Goal: Task Accomplishment & Management: Use online tool/utility

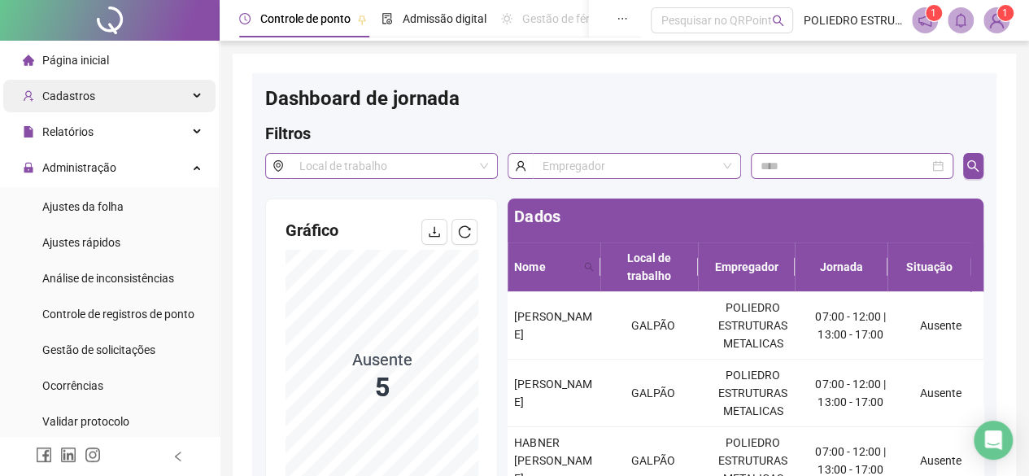
scroll to position [30, 0]
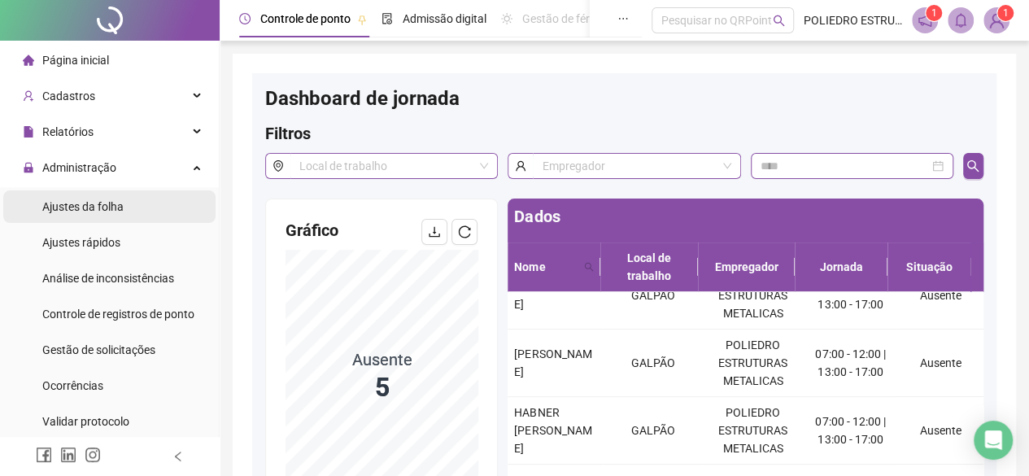
click at [100, 196] on div "Ajustes da folha" at bounding box center [82, 206] width 81 height 33
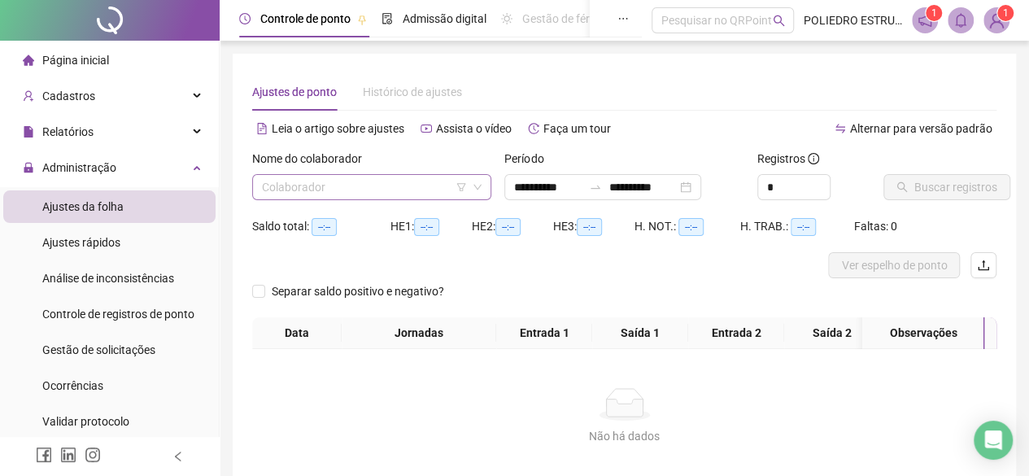
click at [423, 185] on input "search" at bounding box center [364, 187] width 205 height 24
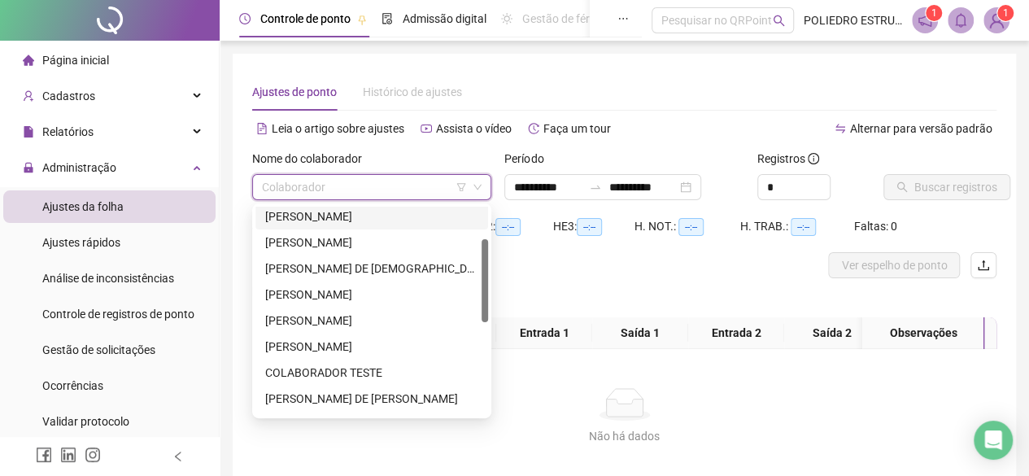
scroll to position [244, 0]
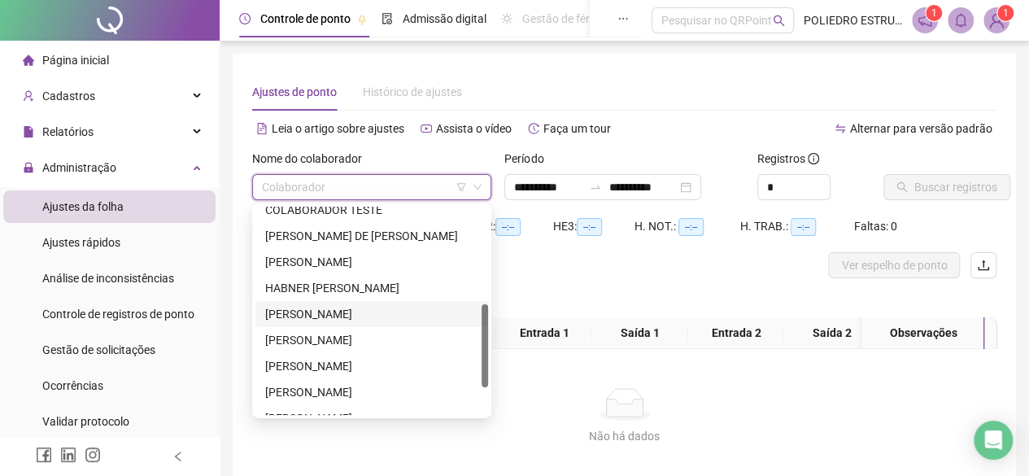
click at [392, 313] on div "[PERSON_NAME]" at bounding box center [371, 314] width 213 height 18
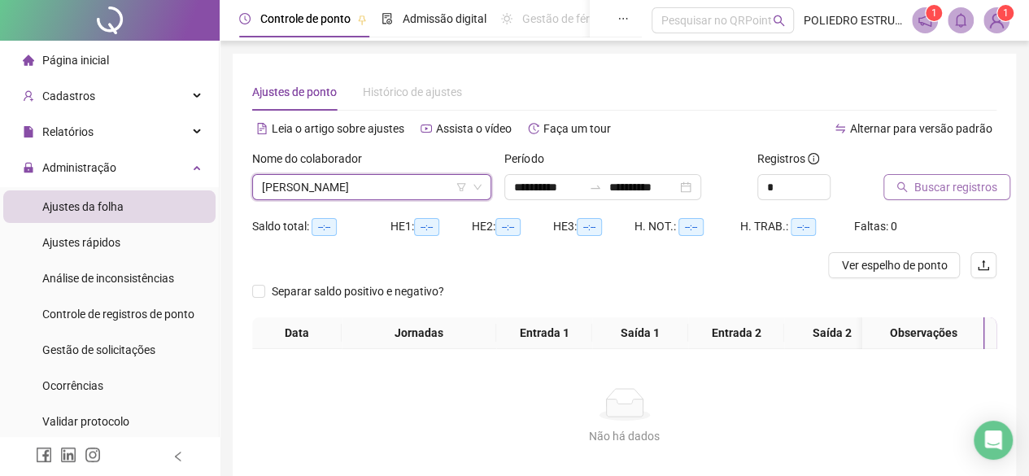
click at [923, 183] on span "Buscar registros" at bounding box center [955, 187] width 83 height 18
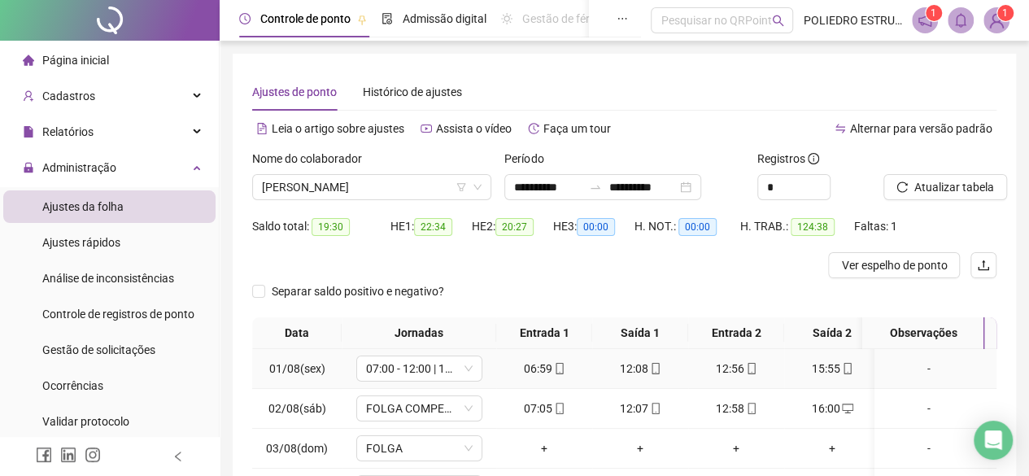
scroll to position [297, 0]
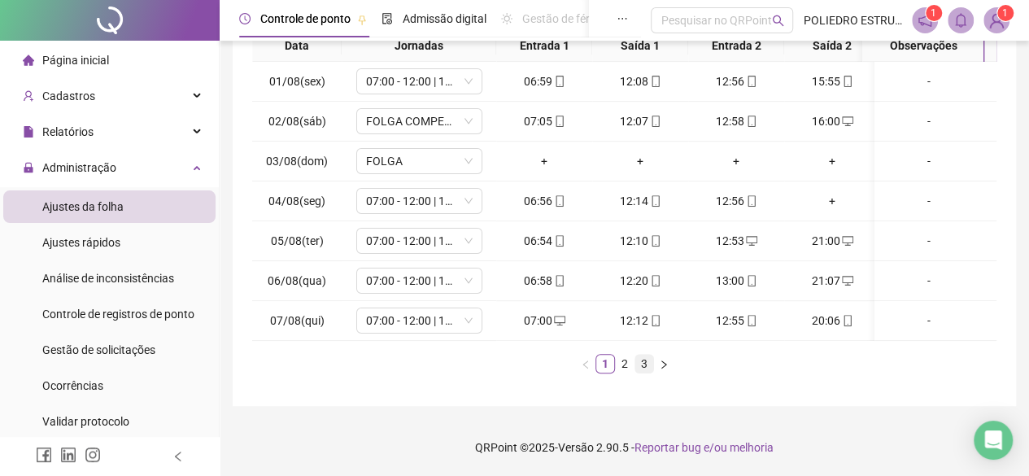
click at [646, 364] on link "3" at bounding box center [644, 364] width 18 height 18
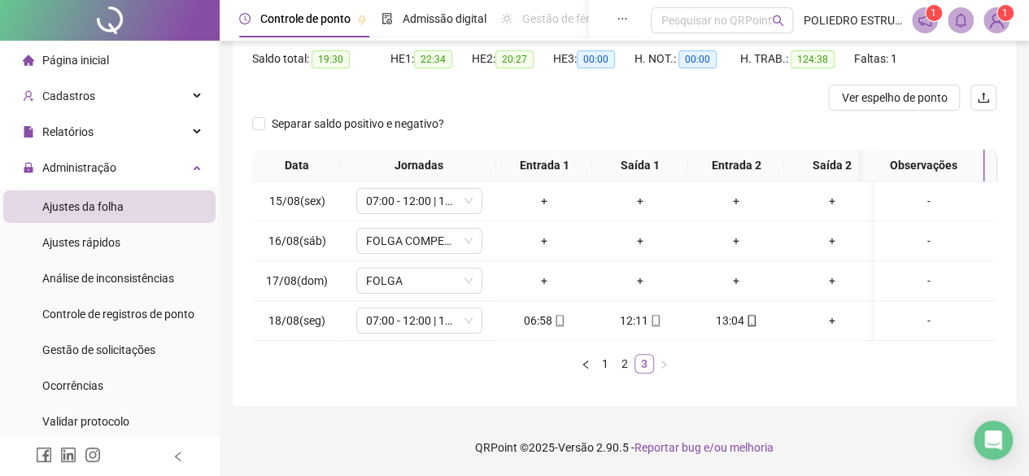
scroll to position [178, 0]
click at [749, 315] on icon "mobile" at bounding box center [751, 320] width 11 height 11
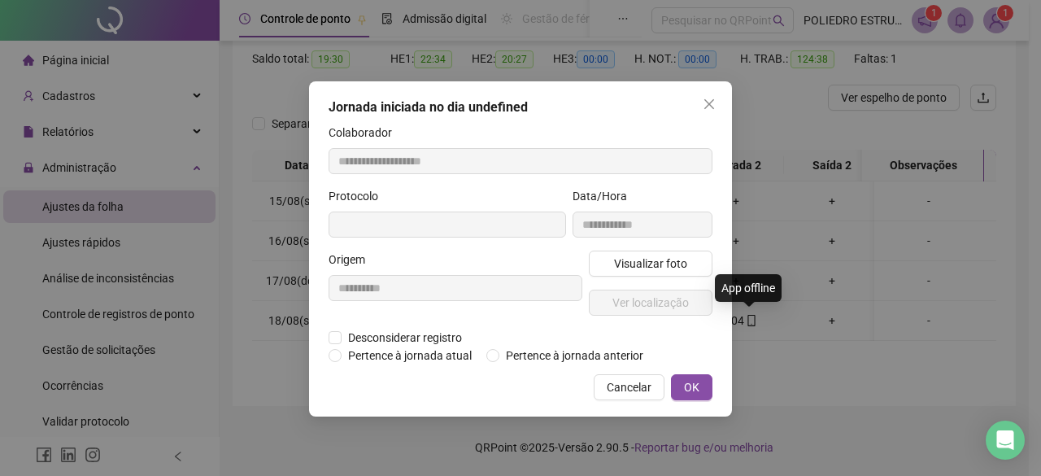
type input "**********"
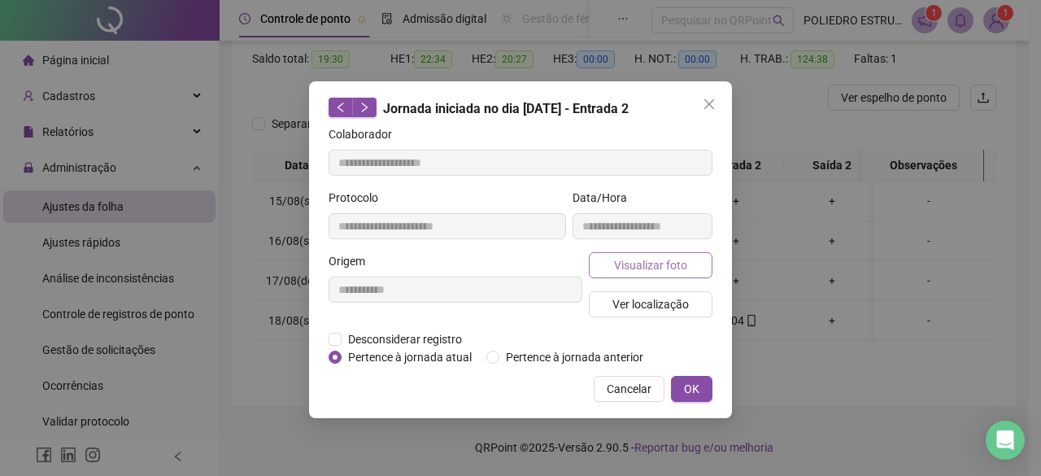
click at [647, 270] on span "Visualizar foto" at bounding box center [650, 265] width 73 height 18
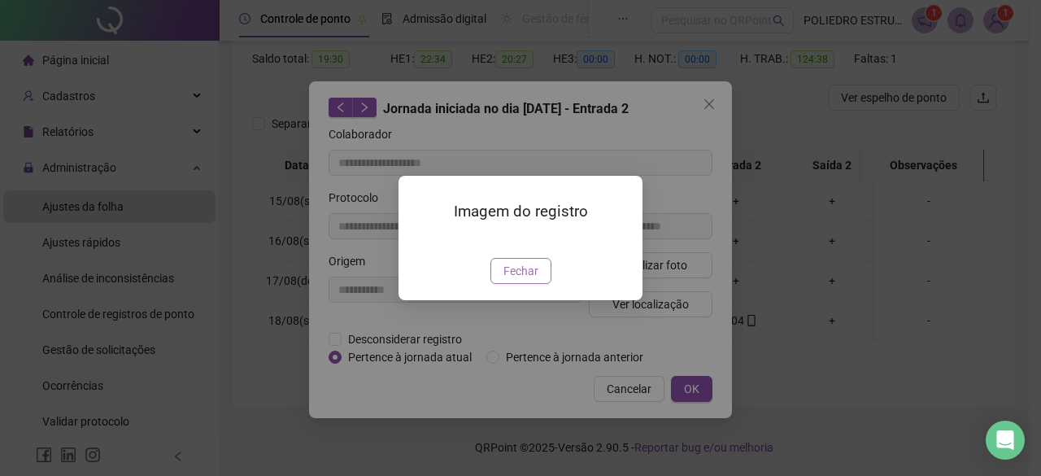
click at [523, 280] on span "Fechar" at bounding box center [520, 271] width 35 height 18
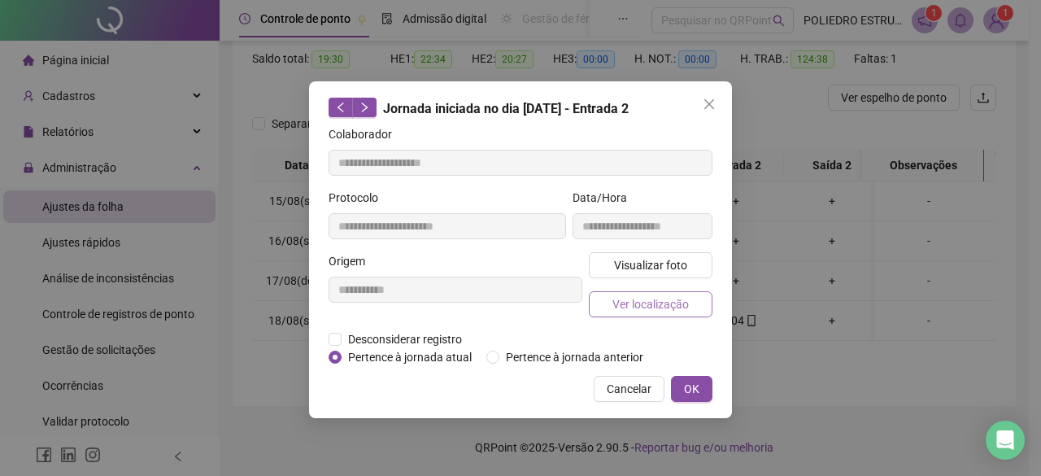
click at [662, 303] on span "Ver localização" at bounding box center [650, 304] width 76 height 18
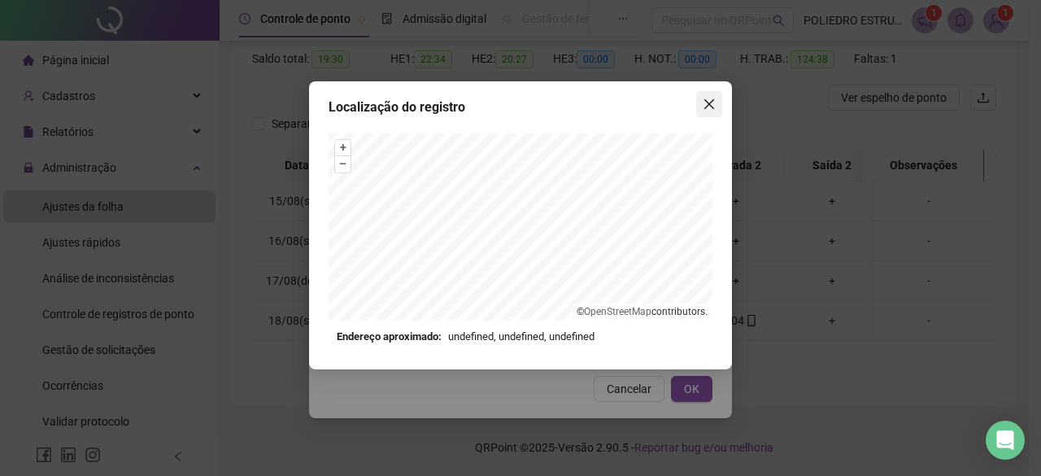
click at [708, 102] on icon "close" at bounding box center [709, 104] width 10 height 10
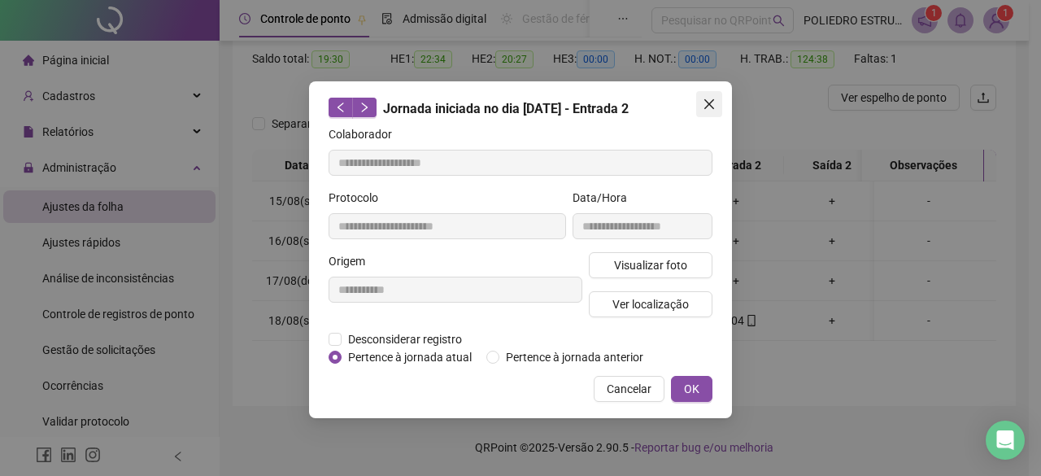
click at [714, 107] on icon "close" at bounding box center [709, 104] width 13 height 13
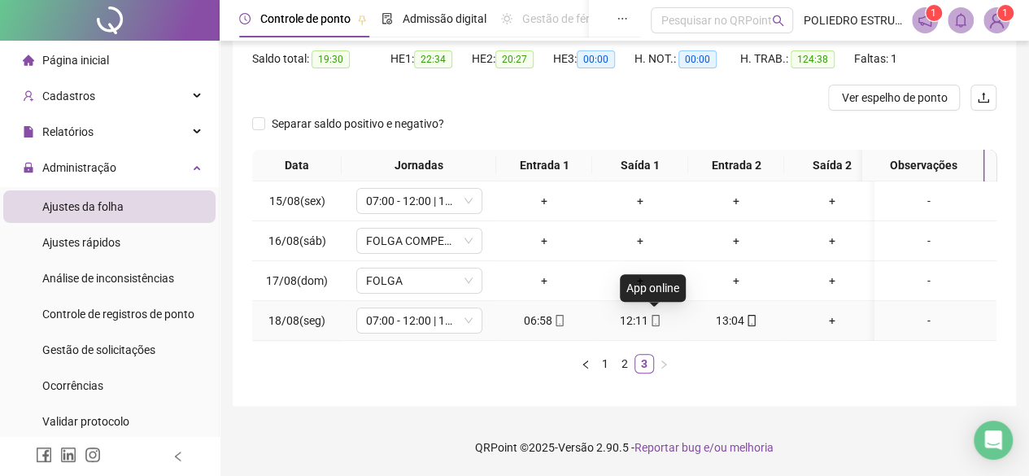
click at [656, 315] on icon "mobile" at bounding box center [655, 320] width 11 height 11
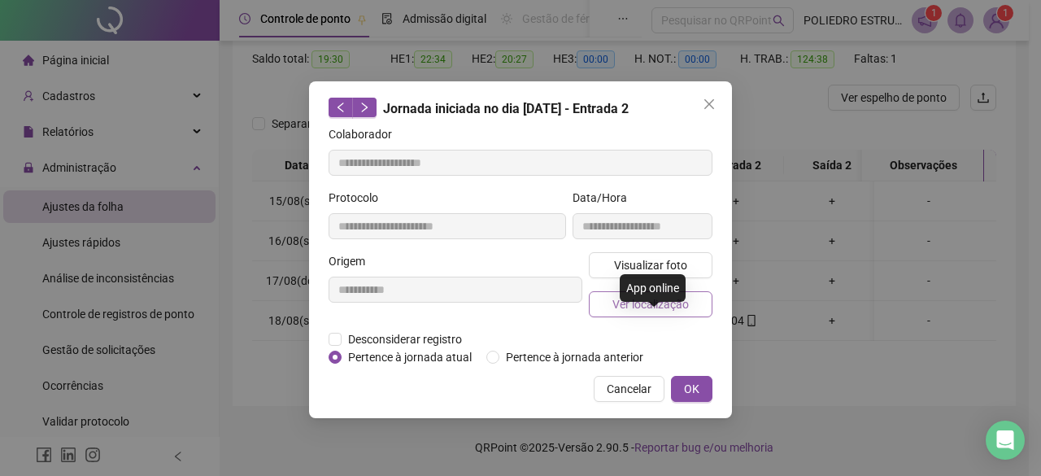
type input "**********"
click at [656, 304] on span "Ver localização" at bounding box center [650, 304] width 76 height 18
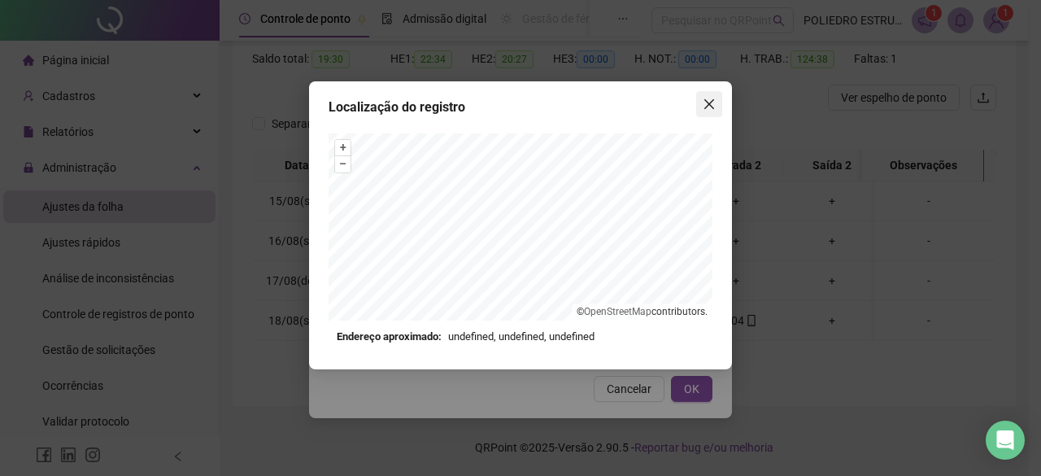
click at [712, 108] on icon "close" at bounding box center [709, 104] width 10 height 10
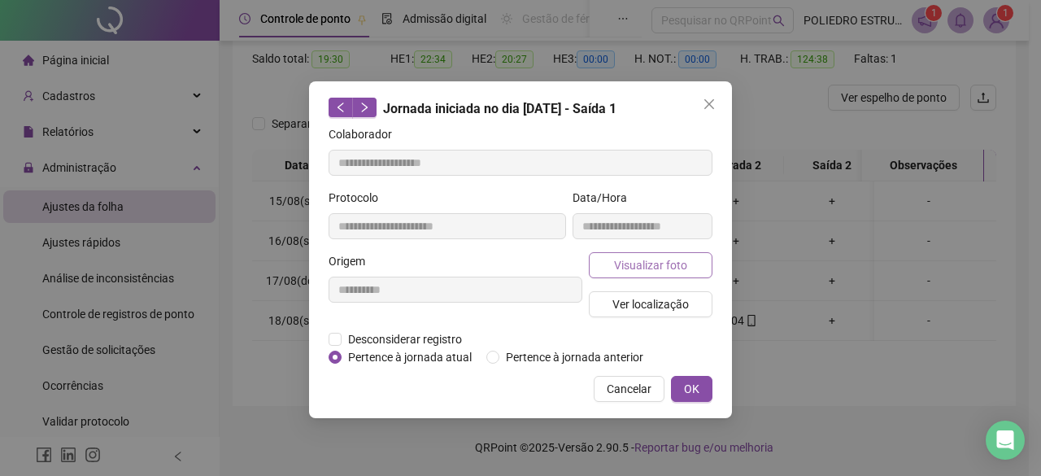
click at [675, 268] on span "Visualizar foto" at bounding box center [650, 265] width 73 height 18
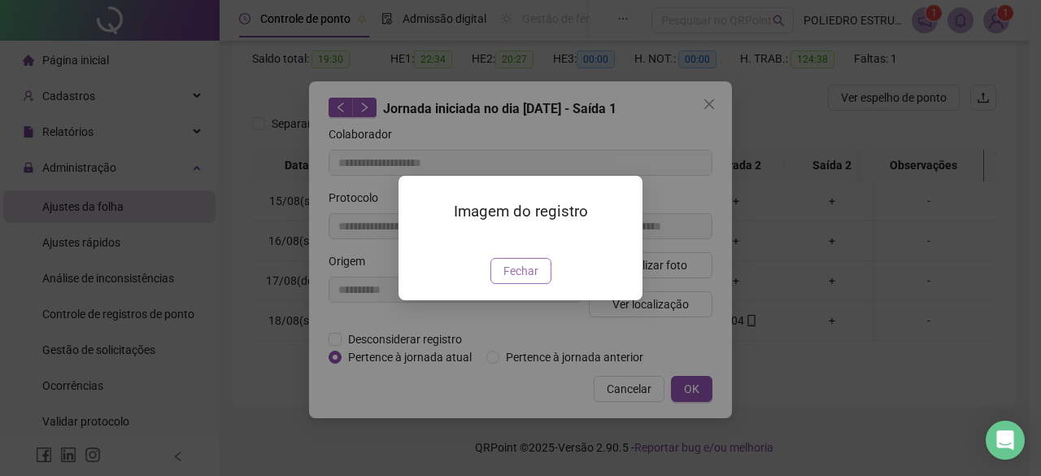
click at [534, 280] on span "Fechar" at bounding box center [520, 271] width 35 height 18
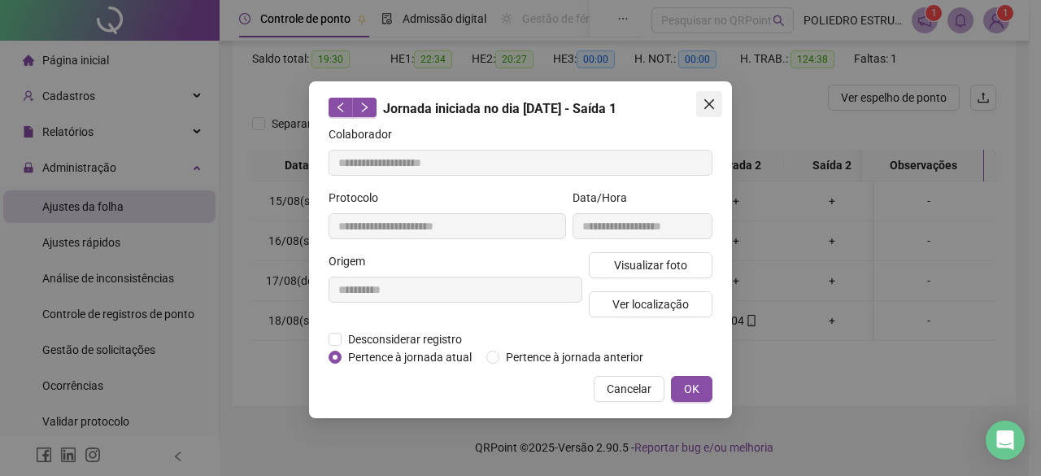
click at [713, 104] on icon "close" at bounding box center [709, 104] width 13 height 13
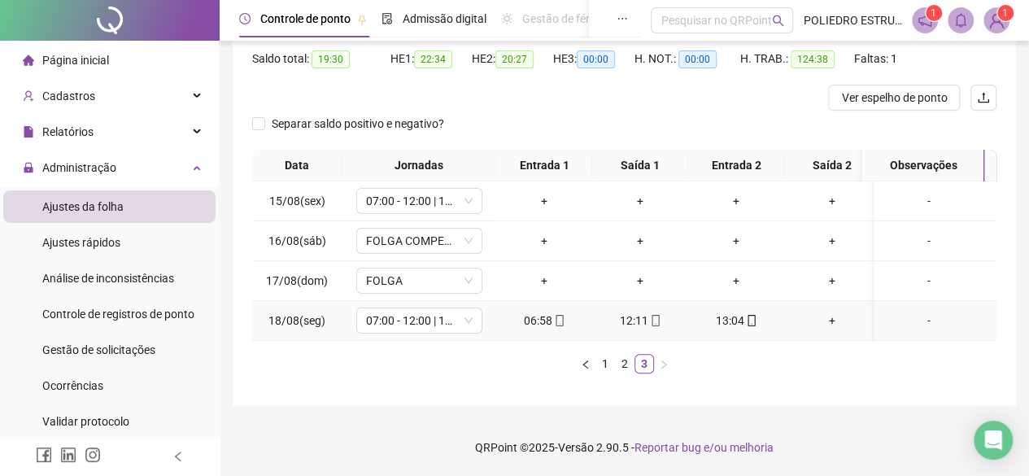
click at [558, 315] on icon "mobile" at bounding box center [559, 320] width 11 height 11
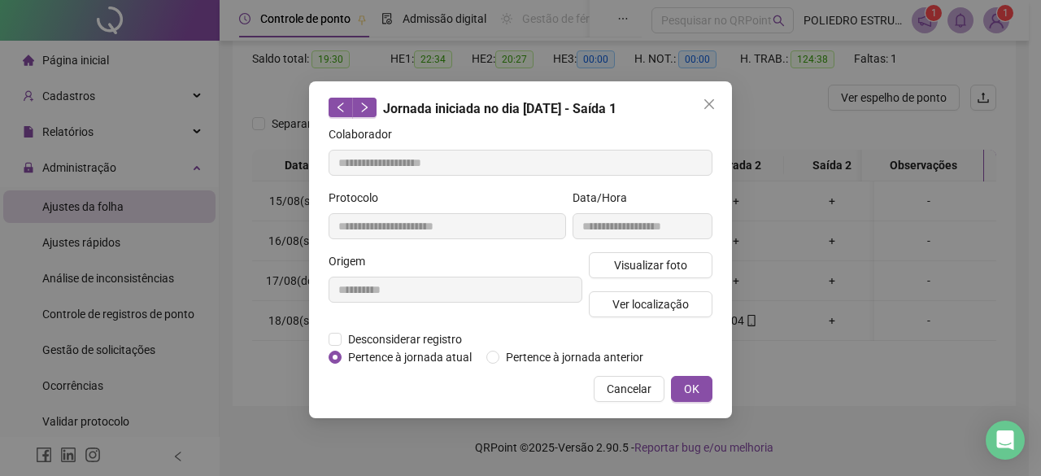
type input "**********"
click at [658, 298] on span "Ver localização" at bounding box center [650, 304] width 76 height 18
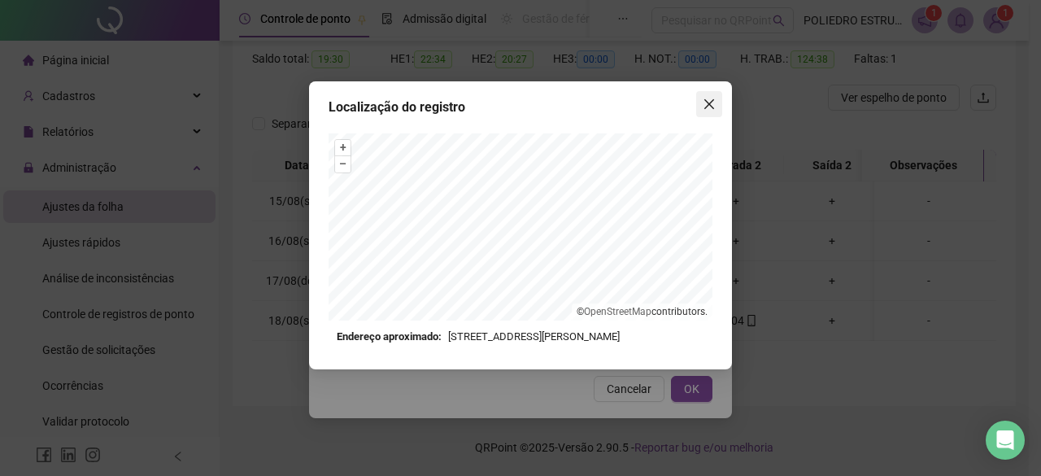
click at [715, 101] on icon "close" at bounding box center [709, 104] width 13 height 13
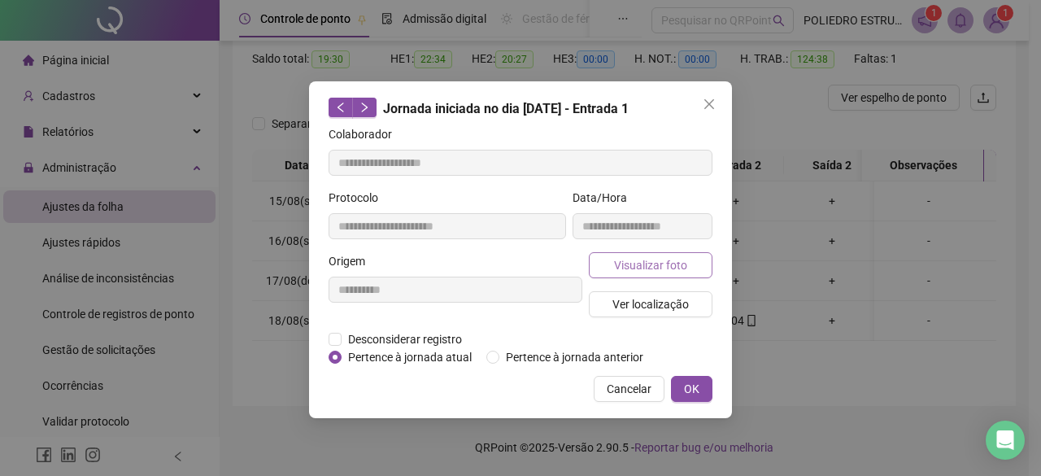
click at [664, 254] on button "Visualizar foto" at bounding box center [651, 265] width 124 height 26
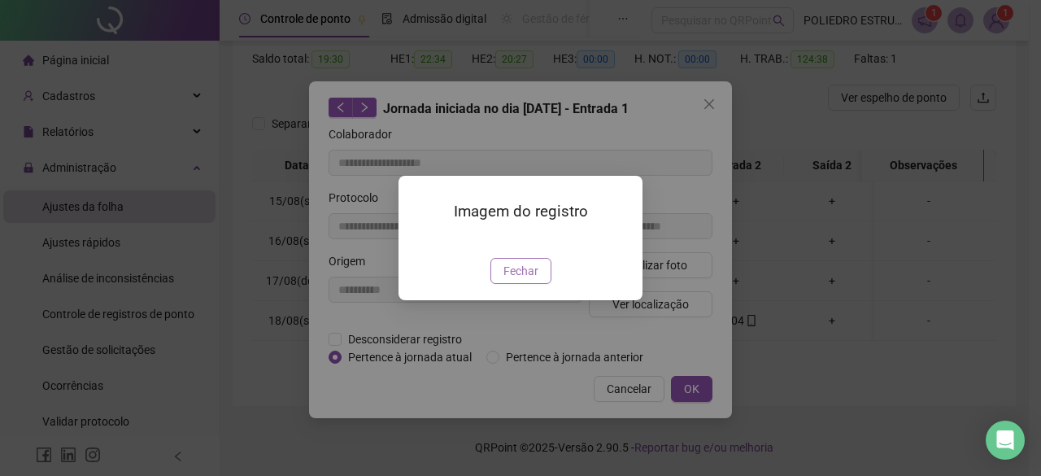
click at [516, 280] on span "Fechar" at bounding box center [520, 271] width 35 height 18
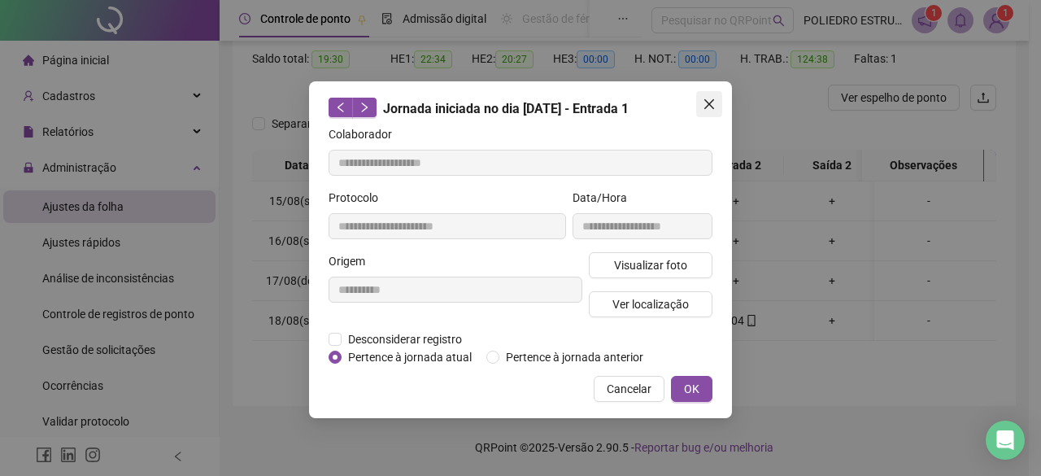
click at [708, 101] on icon "close" at bounding box center [709, 104] width 13 height 13
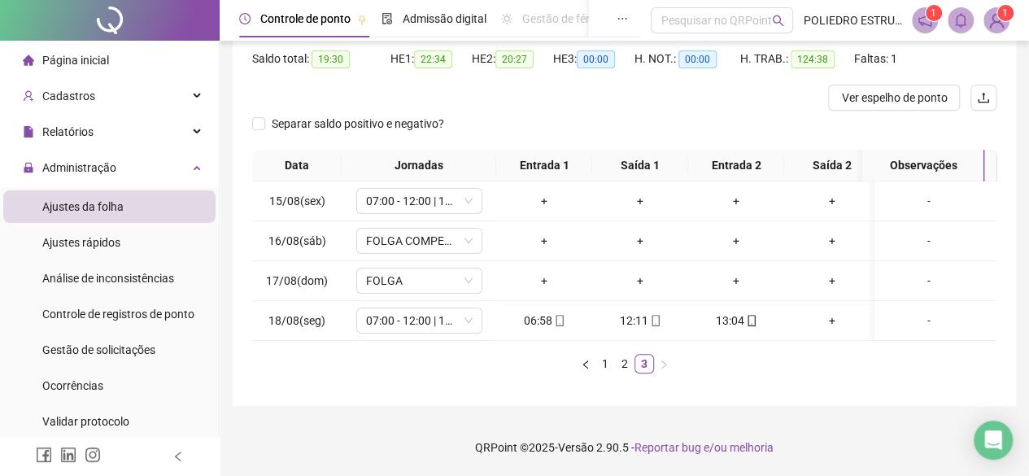
click at [750, 111] on div "Separar saldo positivo e negativo?" at bounding box center [624, 130] width 744 height 39
